Goal: Task Accomplishment & Management: Use online tool/utility

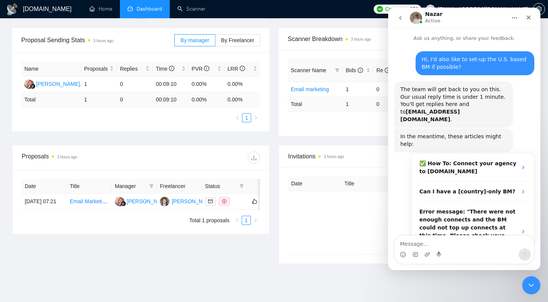
scroll to position [228, 0]
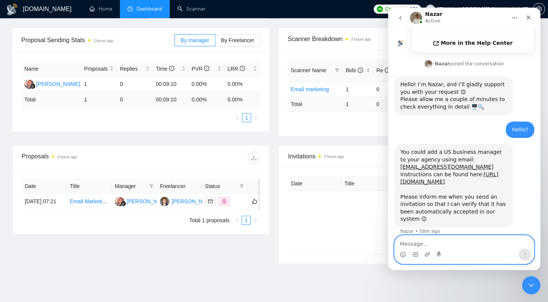
click at [434, 238] on textarea "Message…" at bounding box center [463, 242] width 139 height 13
type textarea "Ok thanks, doing now"
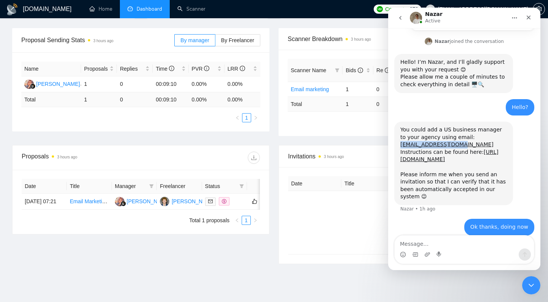
drag, startPoint x: 462, startPoint y: 122, endPoint x: 397, endPoint y: 124, distance: 65.4
click at [397, 124] on div "You could add a US business manager to your agency using email: [PERSON_NAME][E…" at bounding box center [453, 164] width 119 height 84
copy link "[EMAIL_ADDRESS][DOMAIN_NAME]"
click at [467, 248] on textarea "Message…" at bounding box center [463, 242] width 139 height 13
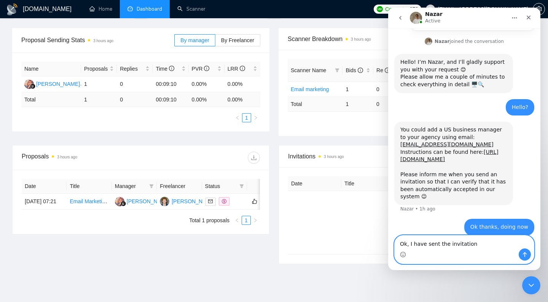
type textarea "Ok, I have sent the invitation."
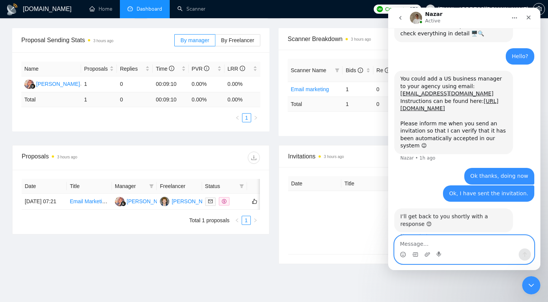
scroll to position [306, 0]
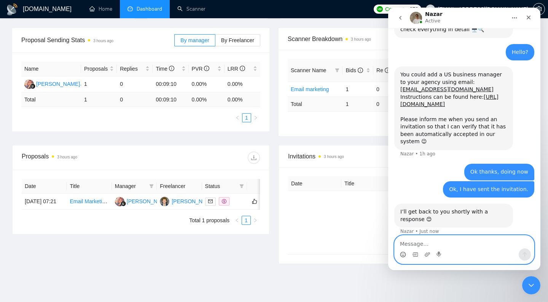
click at [405, 257] on icon "Emoji picker" at bounding box center [403, 255] width 6 height 6
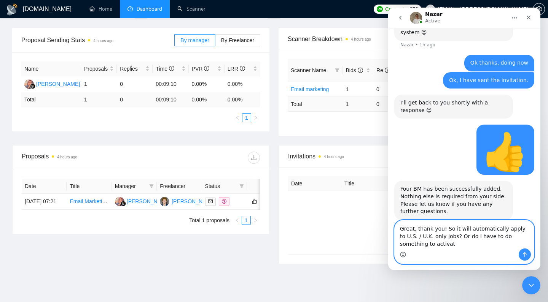
scroll to position [422, 0]
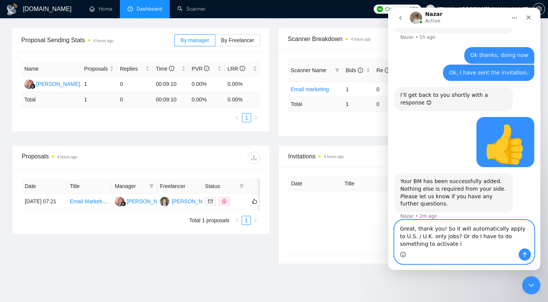
type textarea "Great, thank you! So it will automatically apply to U.S. / U.K. only jobs? Or d…"
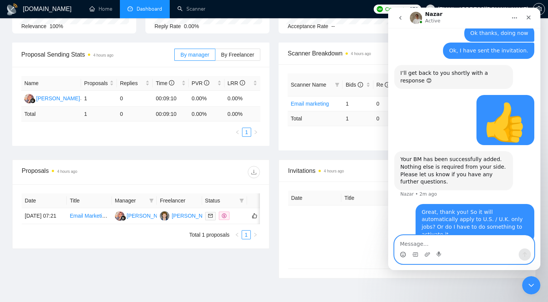
scroll to position [135, 0]
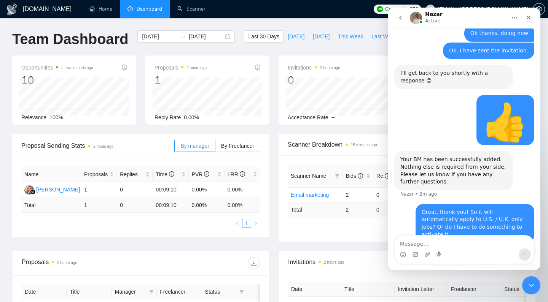
scroll to position [135, 0]
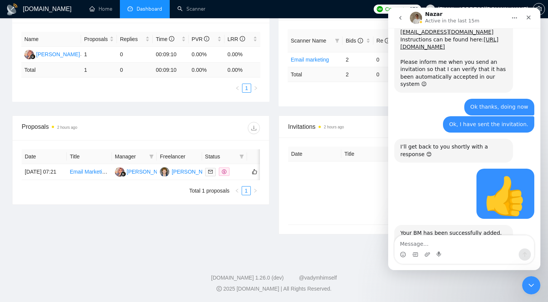
scroll to position [437, 0]
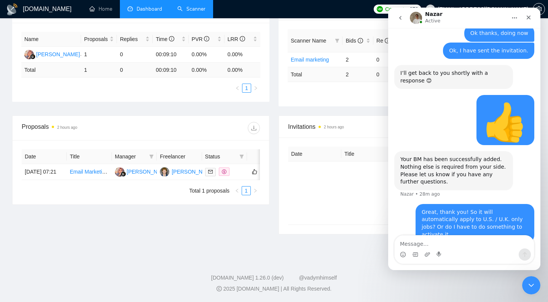
click at [190, 11] on link "Scanner" at bounding box center [191, 9] width 28 height 6
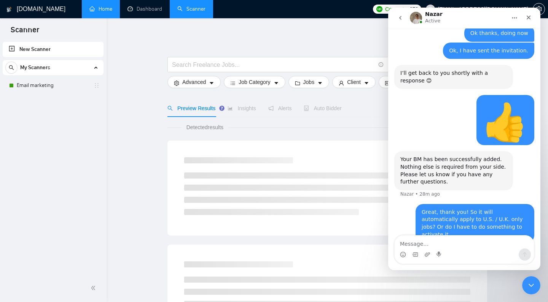
click at [99, 12] on link "Home" at bounding box center [100, 9] width 23 height 6
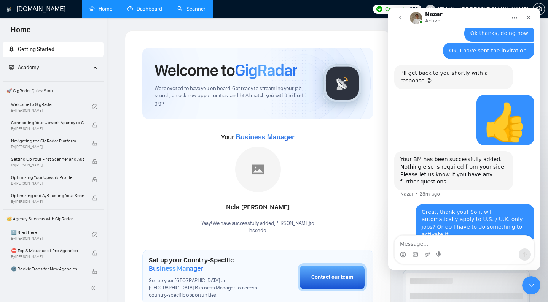
click at [136, 11] on link "Dashboard" at bounding box center [144, 9] width 35 height 6
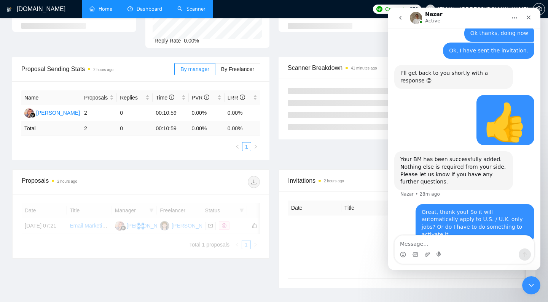
scroll to position [78, 0]
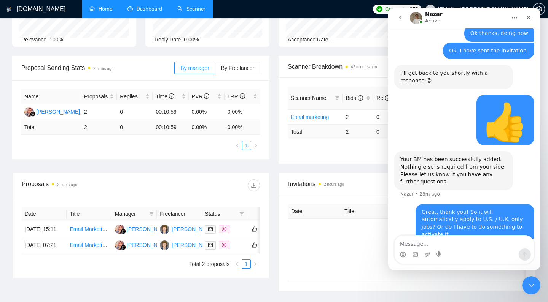
click at [187, 11] on link "Scanner" at bounding box center [191, 9] width 28 height 6
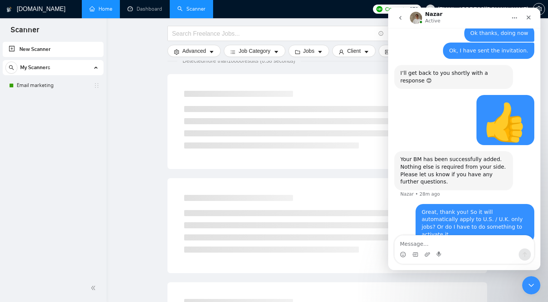
scroll to position [68, 0]
click at [527, 19] on icon "Close" at bounding box center [528, 17] width 6 height 6
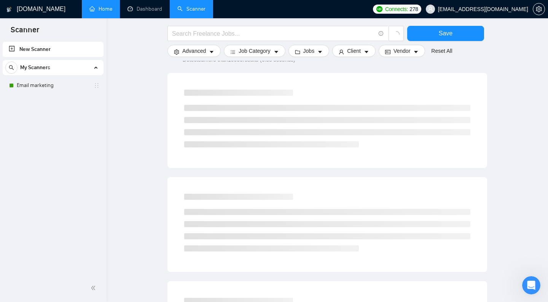
scroll to position [437, 0]
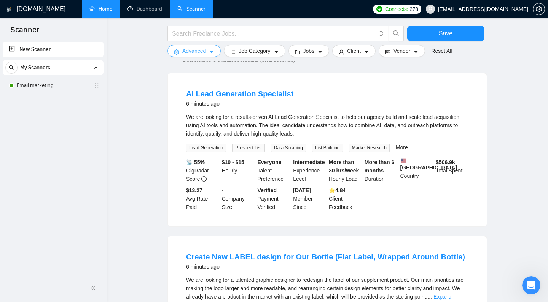
click at [205, 50] on button "Advanced" at bounding box center [193, 51] width 53 height 12
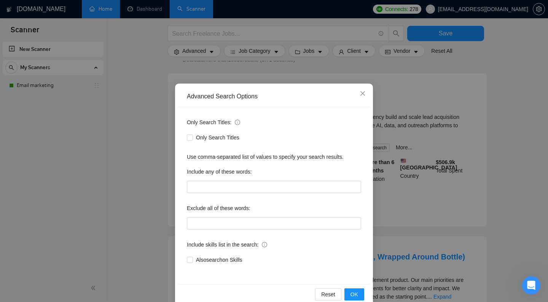
click at [231, 79] on div "Advanced Search Options Only Search Titles: Only Search Titles Use comma-separa…" at bounding box center [274, 151] width 548 height 302
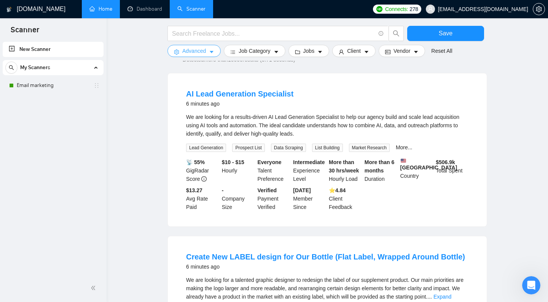
click at [197, 51] on span "Advanced" at bounding box center [194, 51] width 24 height 8
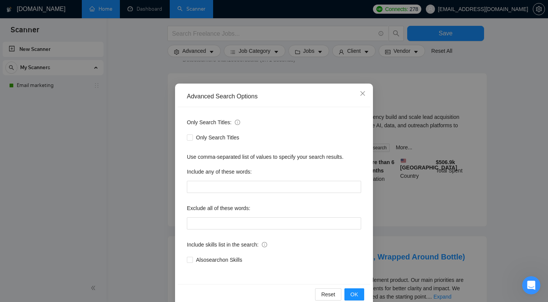
click at [238, 68] on div "Advanced Search Options Only Search Titles: Only Search Titles Use comma-separa…" at bounding box center [274, 151] width 548 height 302
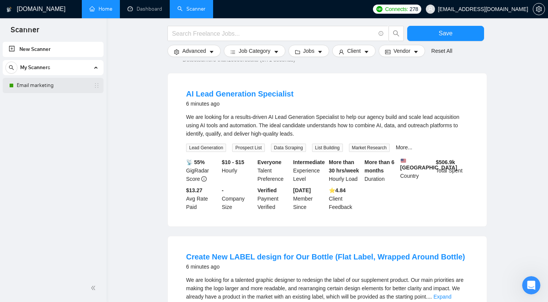
click at [37, 84] on link "Email marketing" at bounding box center [53, 85] width 72 height 15
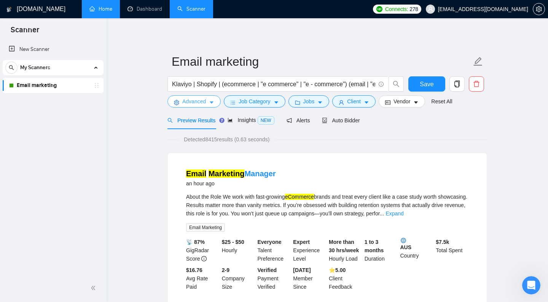
click at [209, 105] on icon "caret-down" at bounding box center [211, 102] width 5 height 5
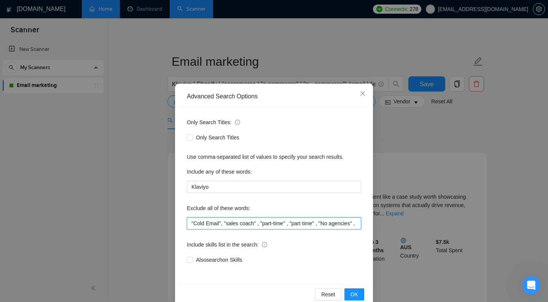
click at [191, 222] on input ""Cold Email", "sales coach" , "part-time" , "part time" , "No agencies" , "indi…" at bounding box center [274, 223] width 174 height 12
click at [339, 238] on div "Only Search Titles: Only Search Titles Use comma-separated list of values to sp…" at bounding box center [274, 195] width 192 height 177
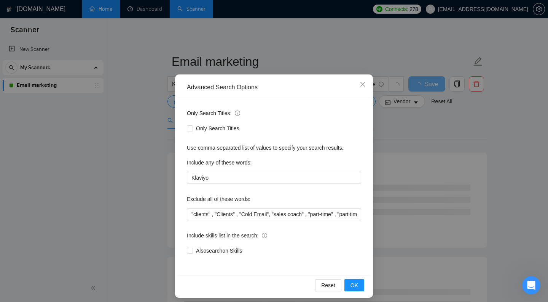
scroll to position [14, 0]
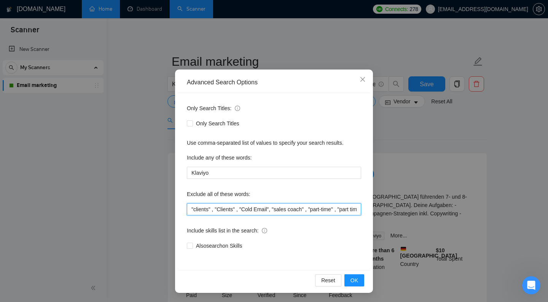
click at [189, 210] on input ""clients" , "Clients" , "Cold Email", "sales coach" , "part-time" , "part time"…" at bounding box center [274, 209] width 174 height 12
type input ""we are an agency" , "We are an agency" , "clients" , "Clients" , "Cold Email",…"
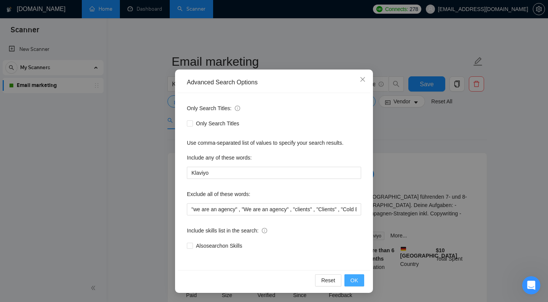
click at [350, 277] on span "OK" at bounding box center [354, 280] width 8 height 8
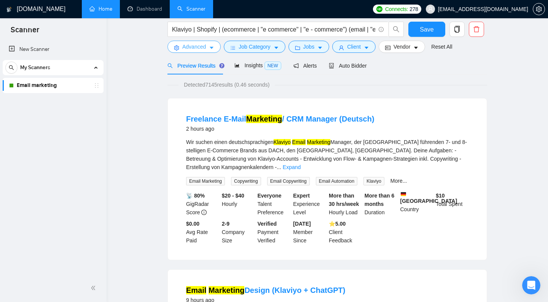
scroll to position [2, 0]
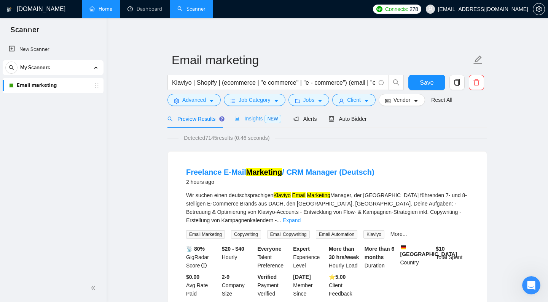
click at [262, 123] on div "Insights NEW" at bounding box center [257, 119] width 46 height 18
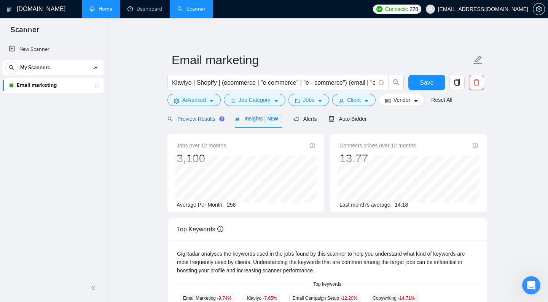
click at [194, 123] on div "Preview Results" at bounding box center [194, 119] width 55 height 8
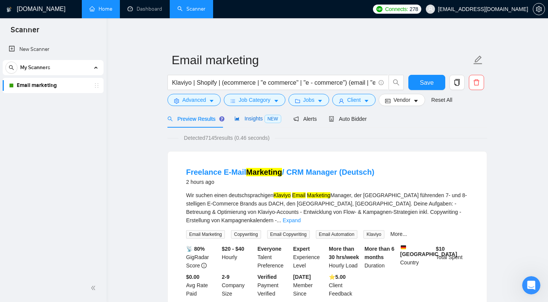
click at [257, 123] on div "Insights NEW" at bounding box center [257, 118] width 46 height 9
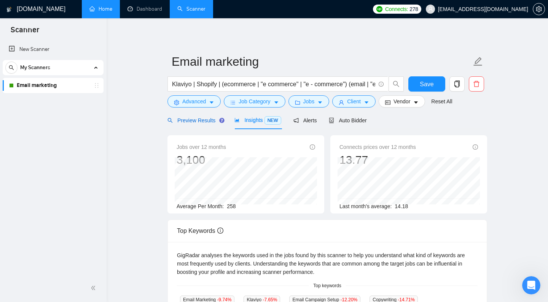
click at [205, 124] on span "Preview Results" at bounding box center [194, 120] width 55 height 6
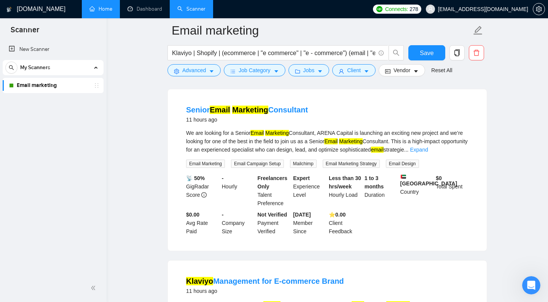
scroll to position [401, 0]
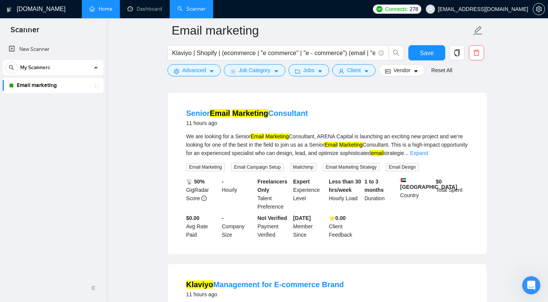
click at [233, 119] on div "11 hours ago" at bounding box center [247, 123] width 122 height 9
click at [240, 110] on mark "Marketing" at bounding box center [250, 113] width 36 height 8
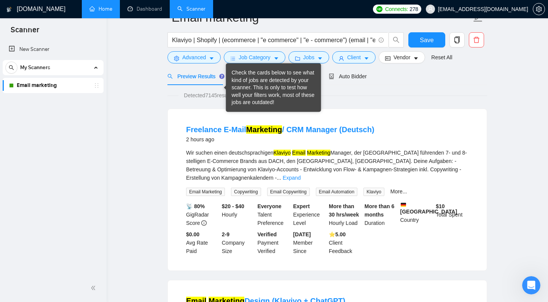
scroll to position [0, 0]
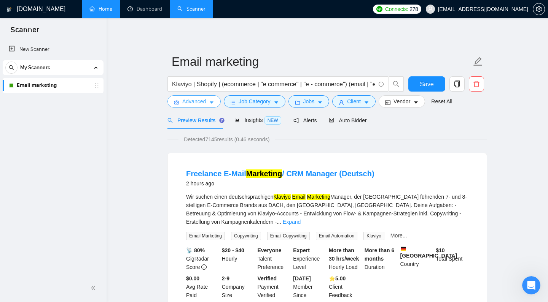
click at [204, 108] on button "Advanced" at bounding box center [193, 101] width 53 height 12
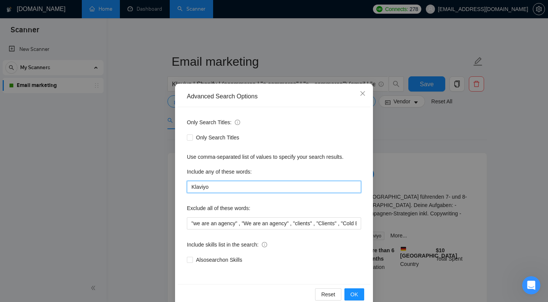
click at [227, 185] on input "Klaviyo" at bounding box center [274, 187] width 174 height 12
click at [191, 186] on input "Klaviyo" at bounding box center [274, 187] width 174 height 12
click at [217, 188] on input "Klaviyo" at bounding box center [274, 187] width 174 height 12
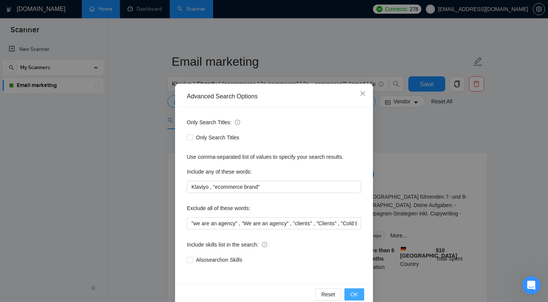
click at [355, 296] on span "OK" at bounding box center [354, 294] width 8 height 8
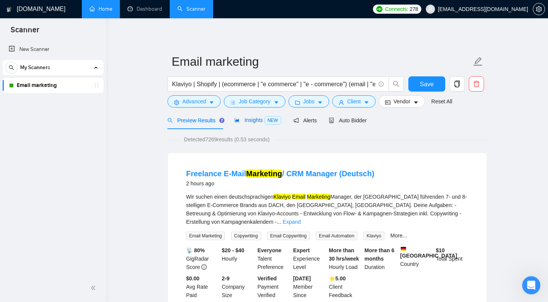
click at [257, 123] on span "Insights NEW" at bounding box center [257, 120] width 46 height 6
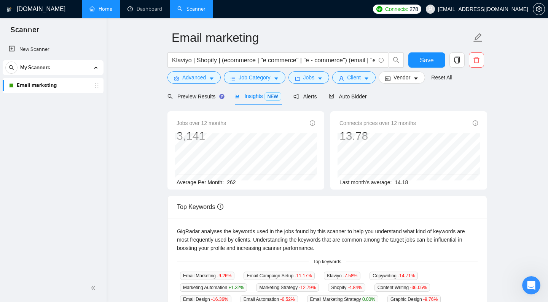
scroll to position [4, 0]
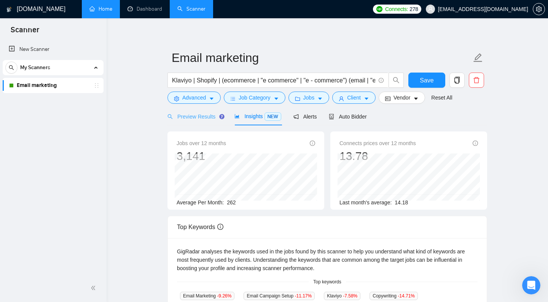
click at [202, 125] on div "Preview Results" at bounding box center [194, 117] width 55 height 18
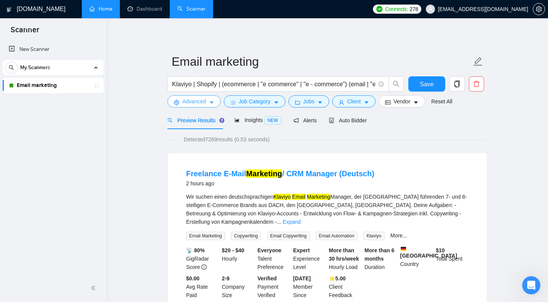
click at [211, 108] on button "Advanced" at bounding box center [193, 101] width 53 height 12
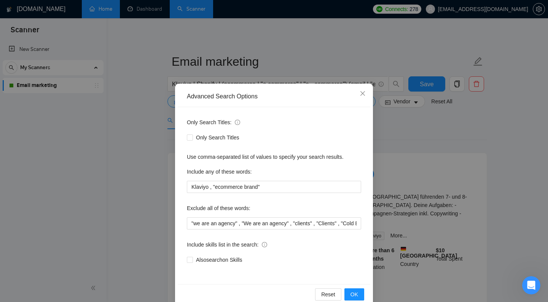
scroll to position [14, 0]
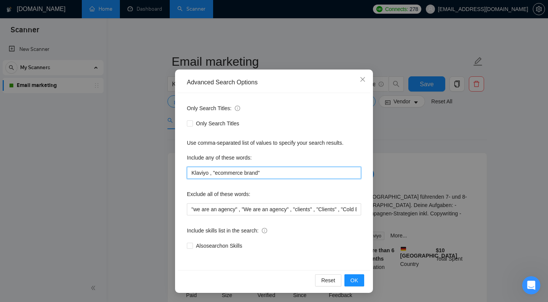
click at [268, 175] on input "Klaviyo , "ecommerce brand"" at bounding box center [274, 173] width 174 height 12
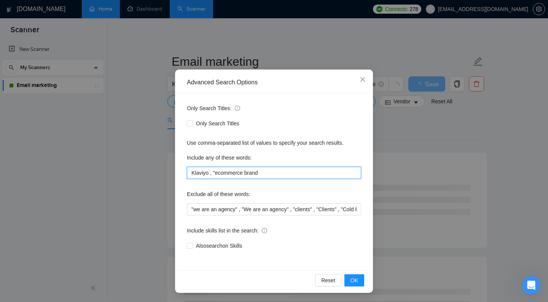
click at [216, 174] on input "Klaviyo , "ecommerce brand" at bounding box center [274, 173] width 174 height 12
type input "Klaviyo , ecommerce brand"
click at [273, 186] on div "Only Search Titles: Only Search Titles Use comma-separated list of values to sp…" at bounding box center [274, 181] width 192 height 177
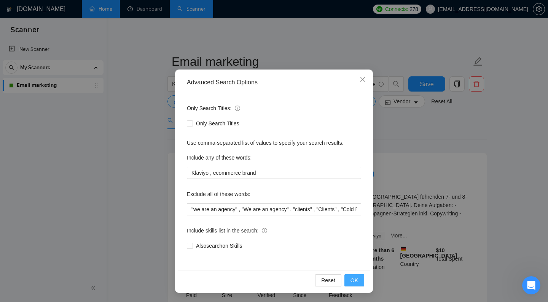
click at [350, 284] on span "OK" at bounding box center [354, 280] width 8 height 8
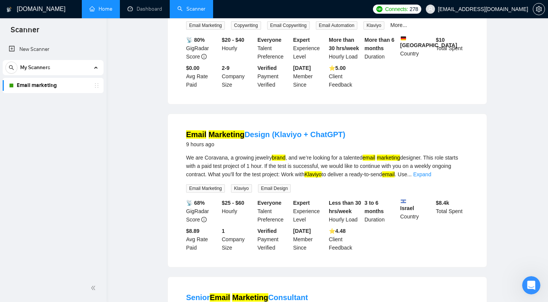
scroll to position [0, 0]
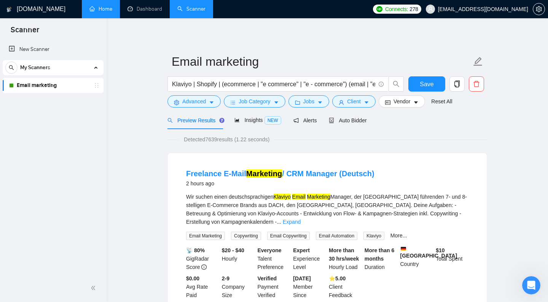
click at [200, 106] on span "Advanced" at bounding box center [194, 101] width 24 height 8
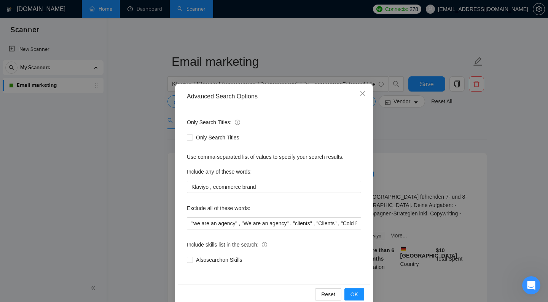
click at [137, 143] on div "Advanced Search Options Only Search Titles: Only Search Titles Use comma-separa…" at bounding box center [274, 151] width 548 height 302
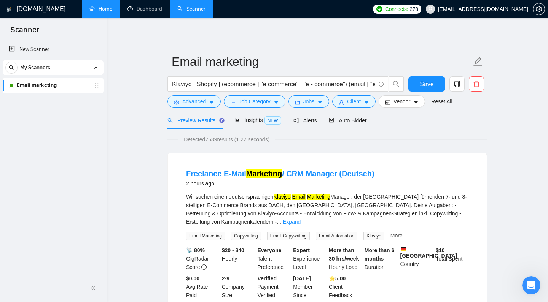
click at [14, 10] on link "[DOMAIN_NAME]" at bounding box center [35, 9] width 59 height 6
